Goal: Transaction & Acquisition: Obtain resource

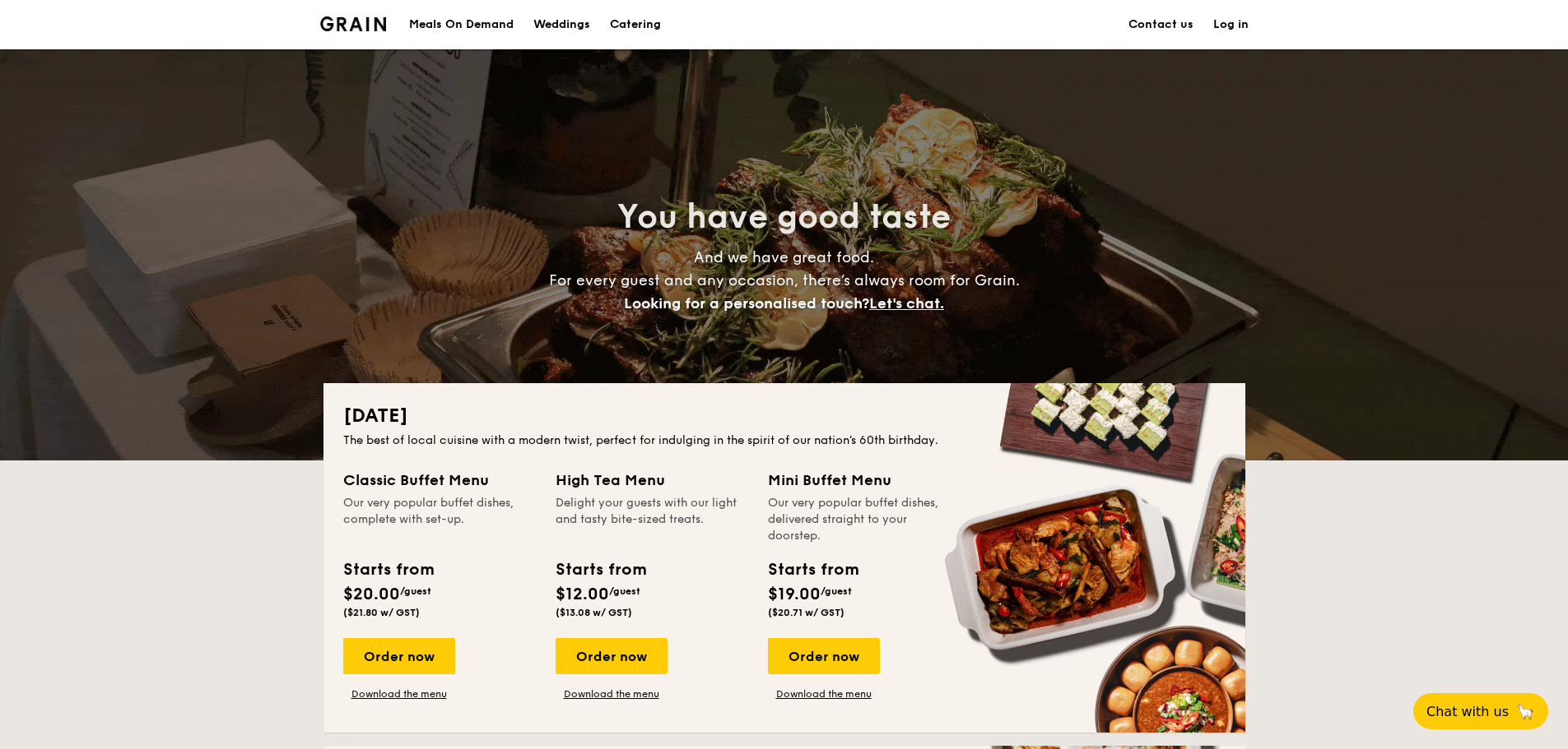
click at [643, 20] on h1 "Catering" at bounding box center [636, 25] width 51 height 50
click at [458, 19] on div "Meals On Demand" at bounding box center [461, 25] width 105 height 50
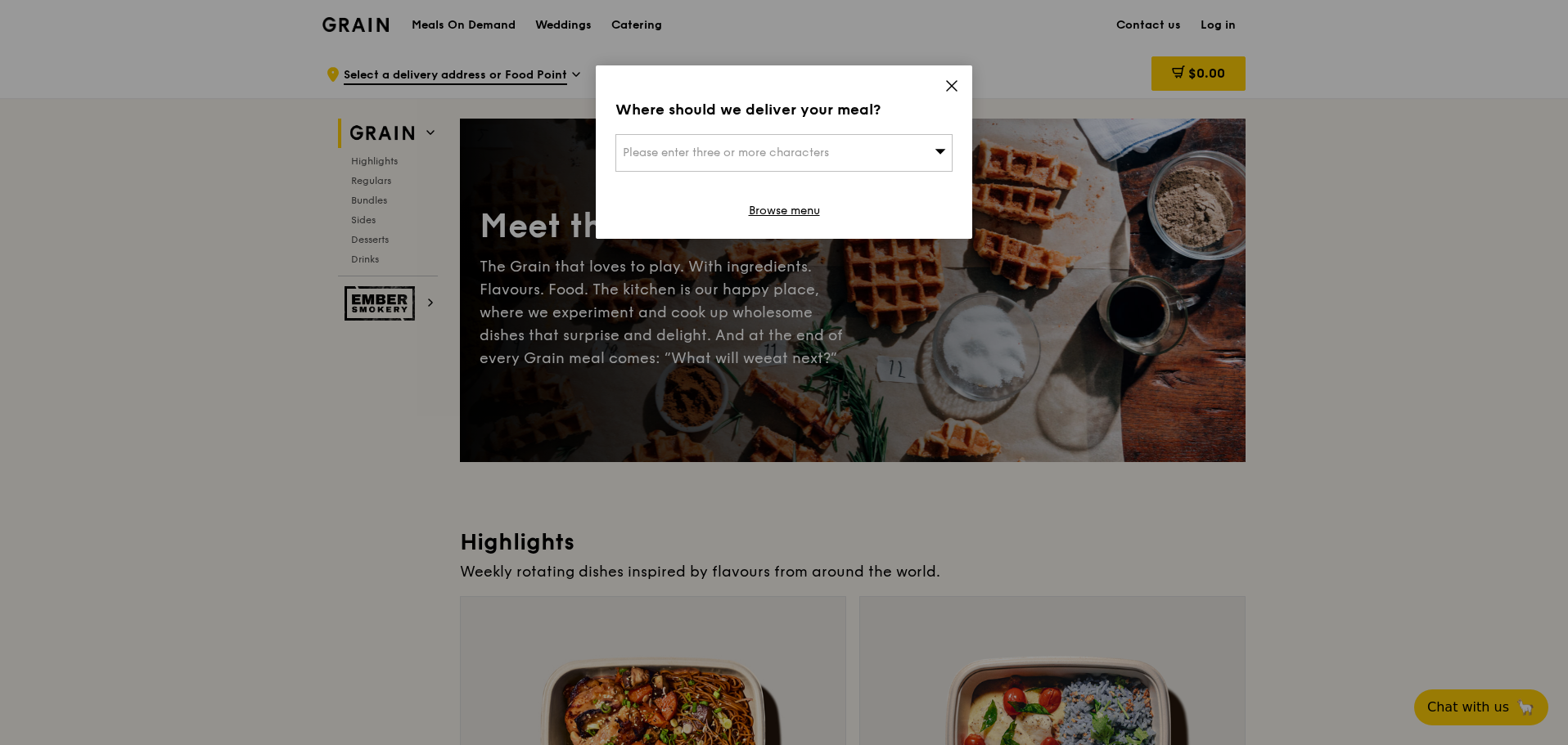
click at [944, 87] on icon at bounding box center [952, 86] width 15 height 15
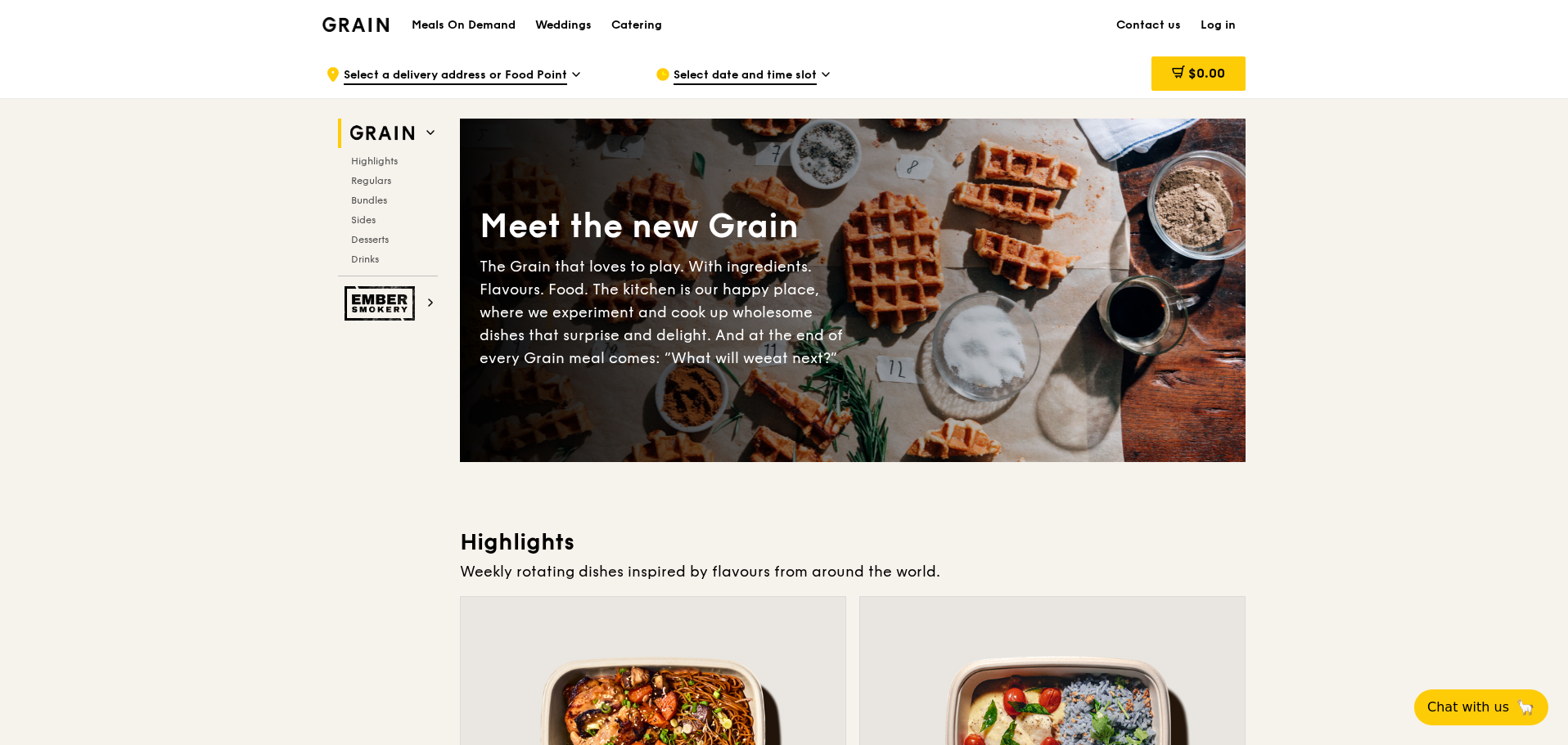
click at [457, 27] on h1 "Meals On Demand" at bounding box center [464, 25] width 104 height 16
click at [433, 27] on h1 "Meals On Demand" at bounding box center [464, 25] width 104 height 16
click at [356, 35] on div "Grain logo" at bounding box center [356, 24] width 66 height 49
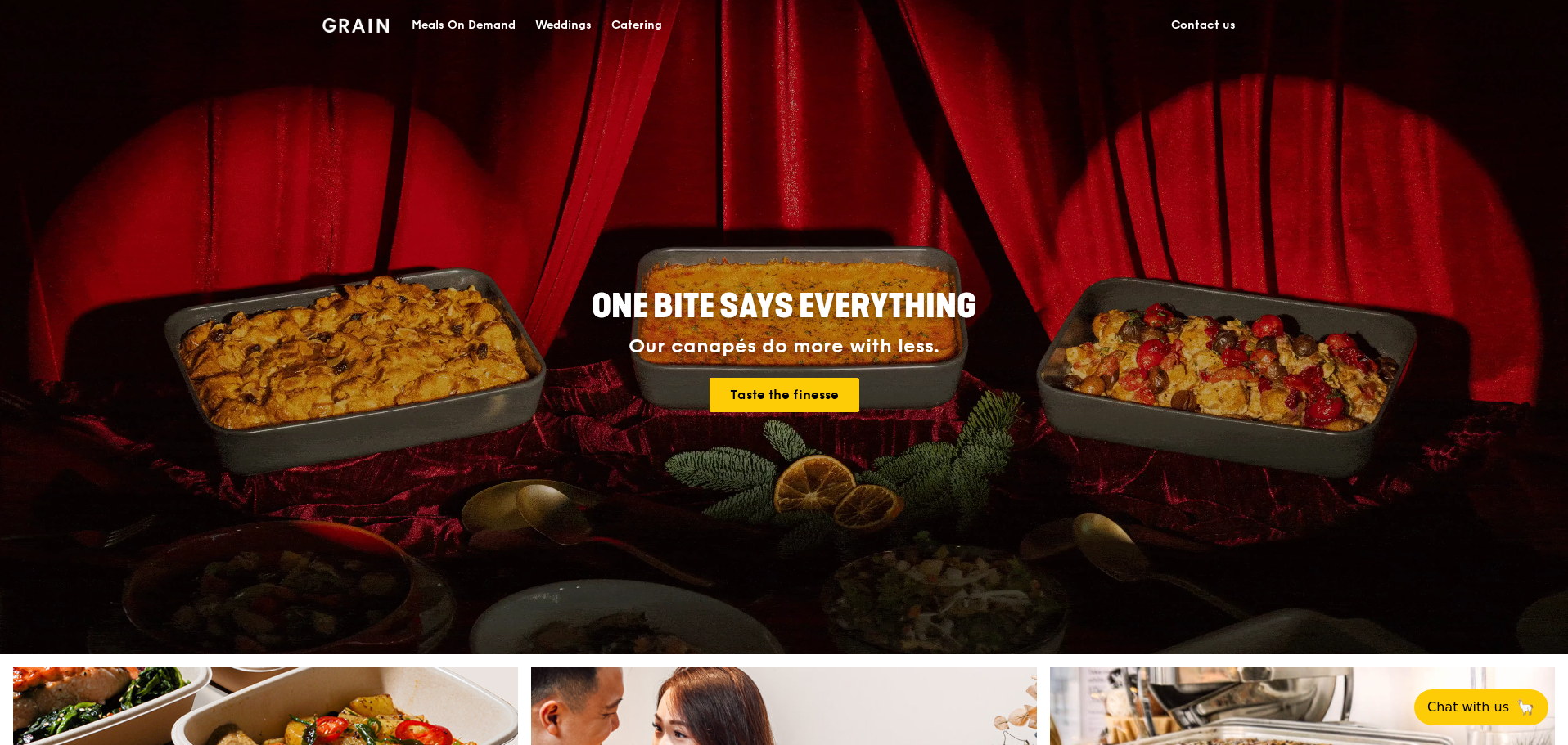
click at [656, 21] on div "Catering" at bounding box center [637, 26] width 51 height 49
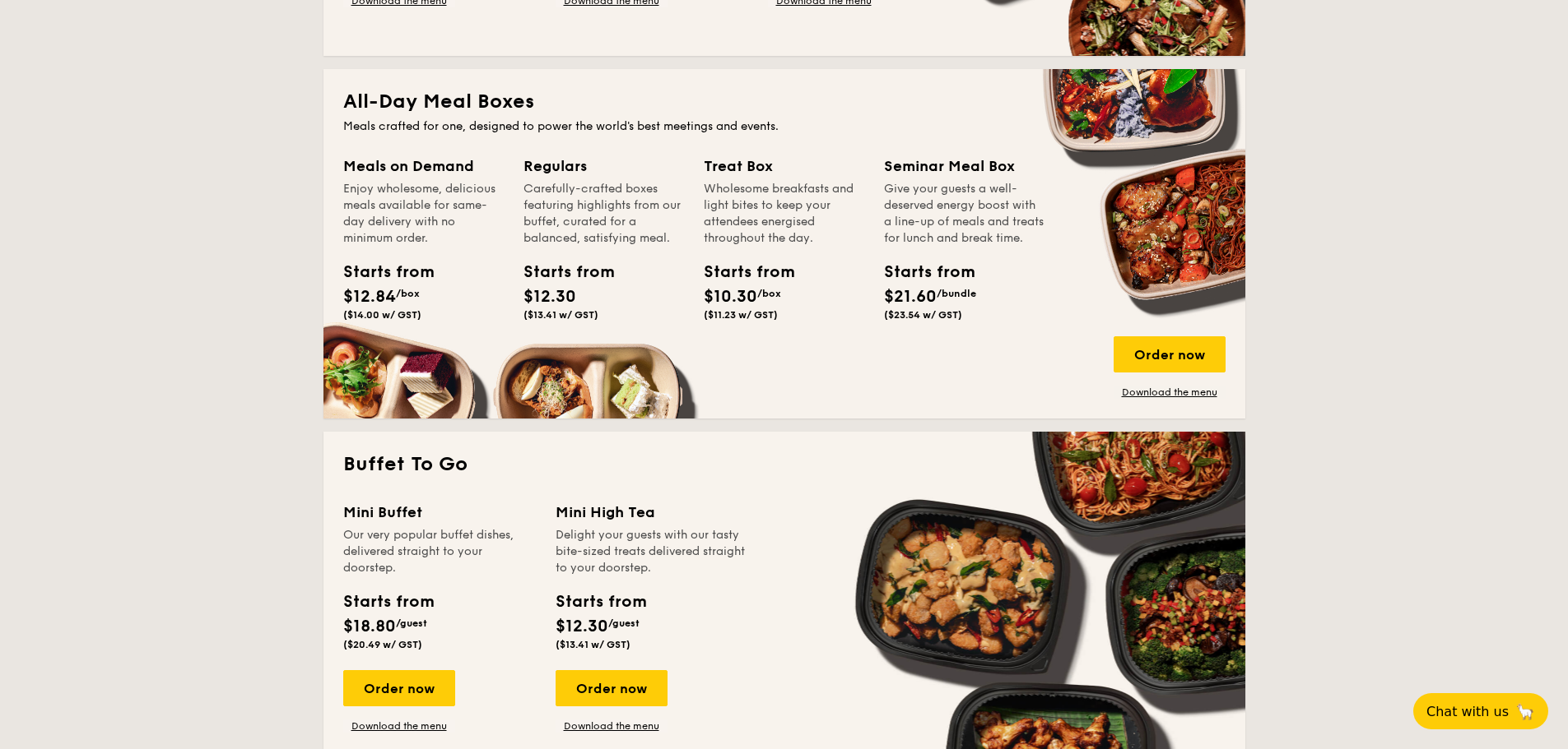
scroll to position [905, 0]
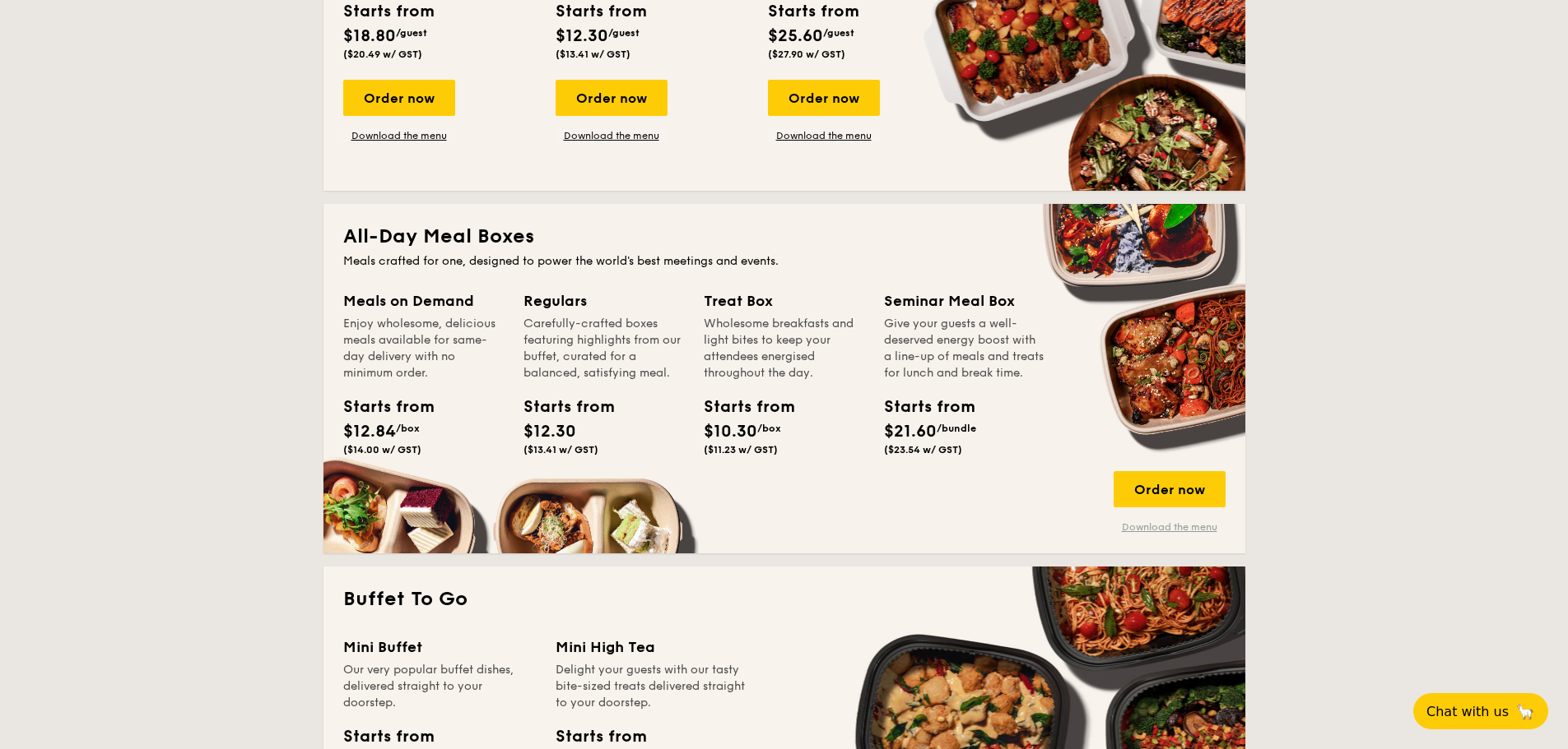
click at [1161, 533] on link "Download the menu" at bounding box center [1169, 527] width 112 height 13
